Goal: Task Accomplishment & Management: Manage account settings

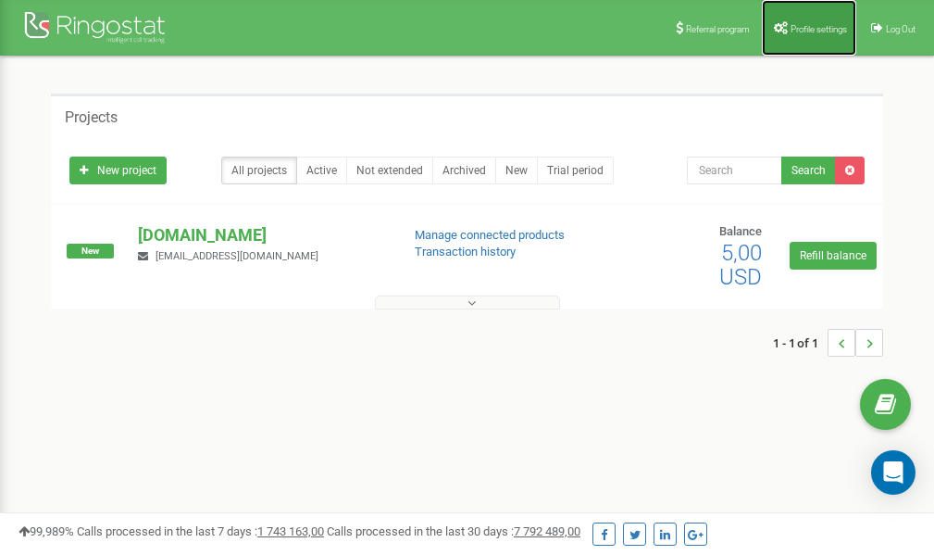
click at [797, 29] on span "Profile settings" at bounding box center [819, 29] width 56 height 10
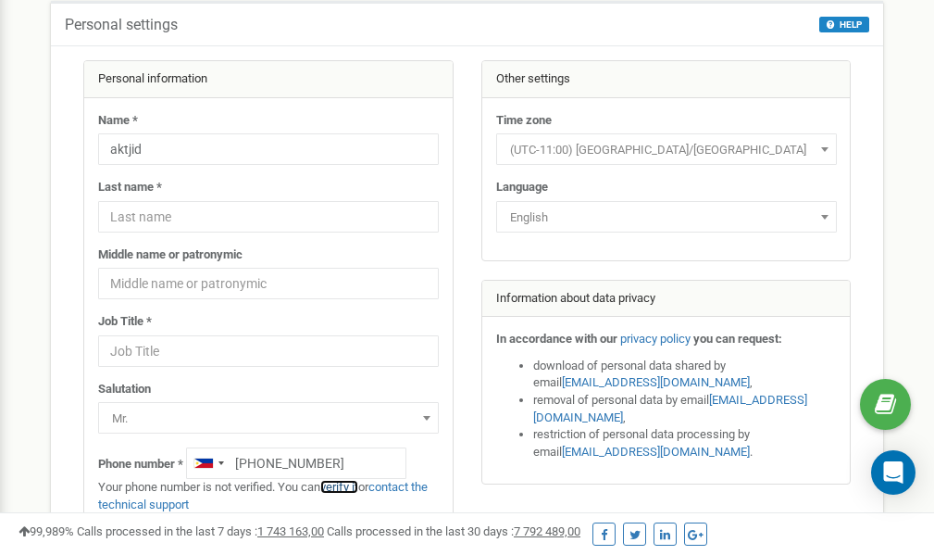
click at [345, 488] on link "verify it" at bounding box center [339, 487] width 38 height 14
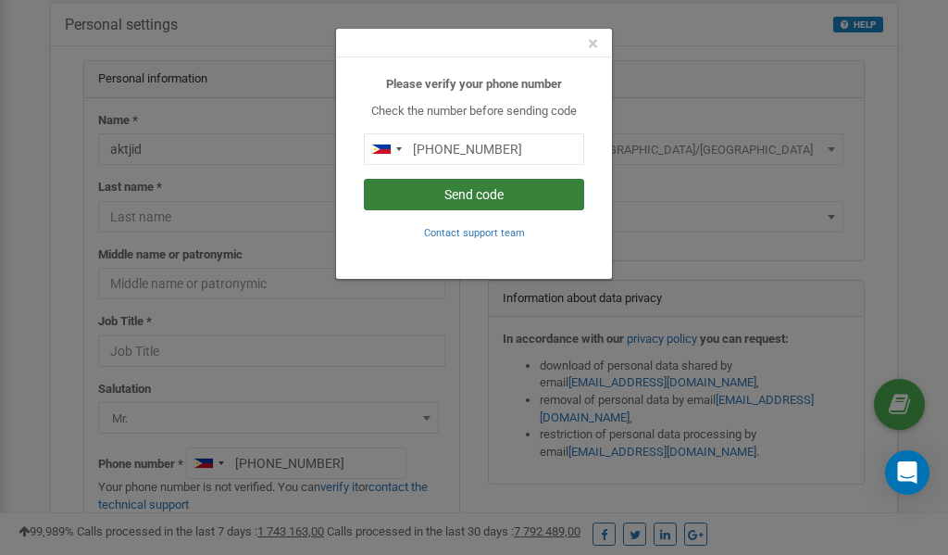
click at [488, 192] on button "Send code" at bounding box center [474, 194] width 220 height 31
